Goal: Transaction & Acquisition: Purchase product/service

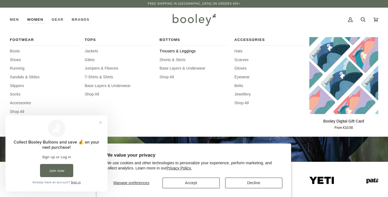
click at [169, 51] on span "Trousers & Leggings" at bounding box center [194, 51] width 69 height 6
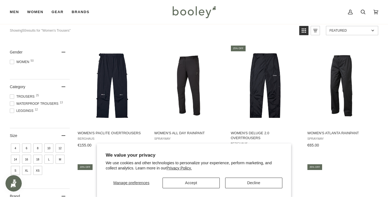
scroll to position [53, 0]
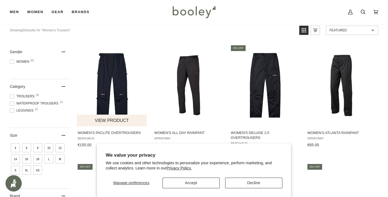
click at [112, 89] on img "Women's Paclite Overtrousers" at bounding box center [112, 85] width 71 height 71
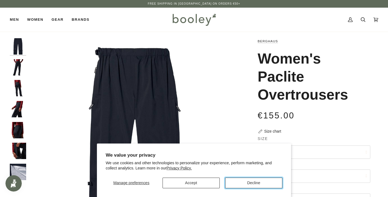
click at [235, 185] on button "Decline" at bounding box center [253, 182] width 57 height 11
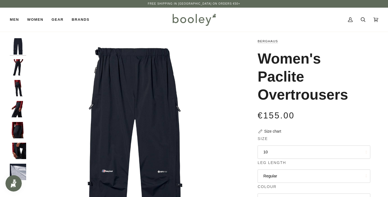
click at [20, 64] on img "Berghaus Women's Paclite Overtrousers - Booley Galway" at bounding box center [18, 67] width 16 height 16
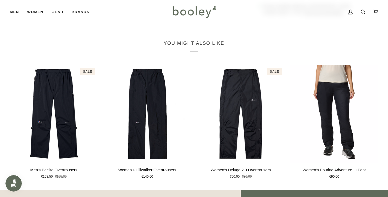
scroll to position [368, 0]
